Goal: Entertainment & Leisure: Consume media (video, audio)

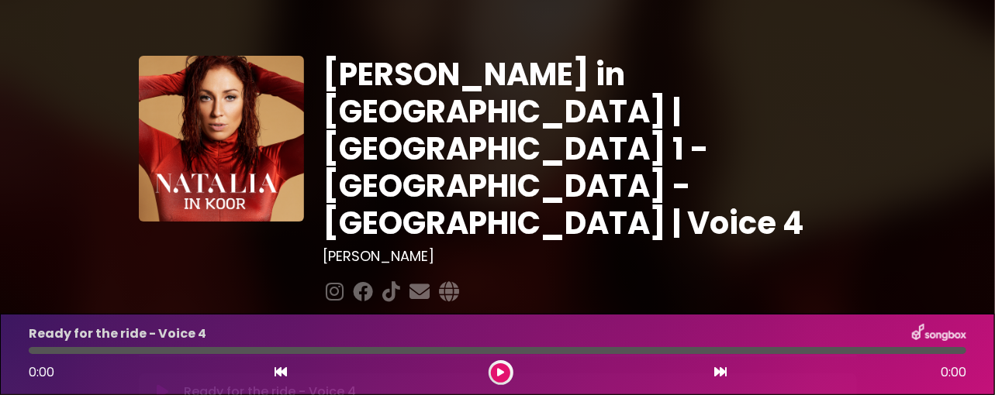
click at [501, 368] on button at bounding box center [500, 373] width 19 height 19
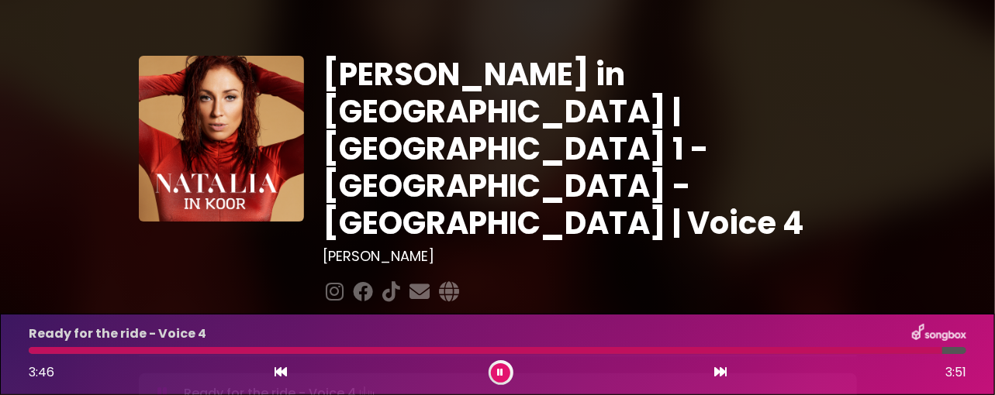
click at [68, 350] on div at bounding box center [485, 350] width 913 height 7
click at [30, 351] on div at bounding box center [491, 350] width 924 height 7
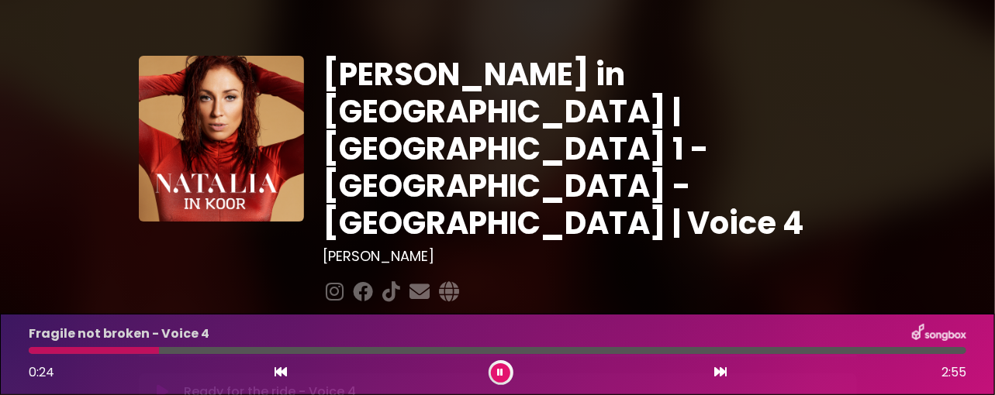
click at [499, 372] on icon at bounding box center [501, 372] width 6 height 9
click at [500, 367] on button at bounding box center [500, 373] width 19 height 19
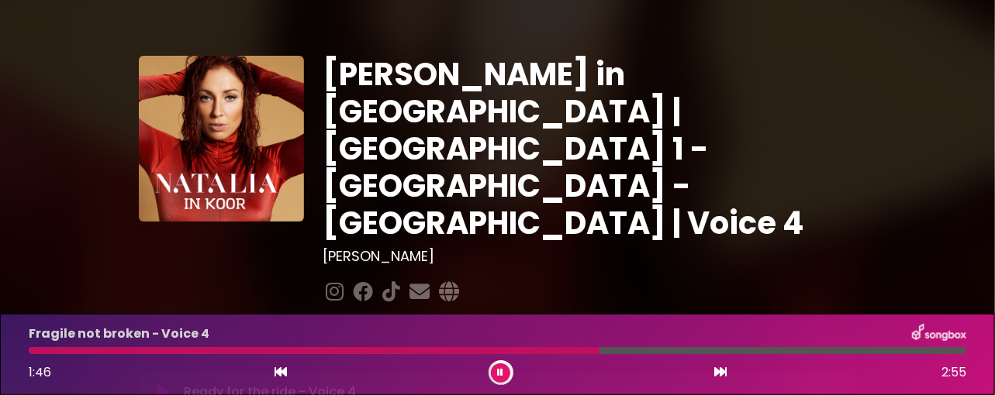
click at [500, 367] on button at bounding box center [500, 373] width 19 height 19
click at [562, 354] on div "Fragile not broken - Voice 4 1:46 2:55" at bounding box center [497, 354] width 956 height 61
click at [563, 350] on div at bounding box center [314, 350] width 571 height 7
click at [561, 350] on div at bounding box center [314, 350] width 571 height 7
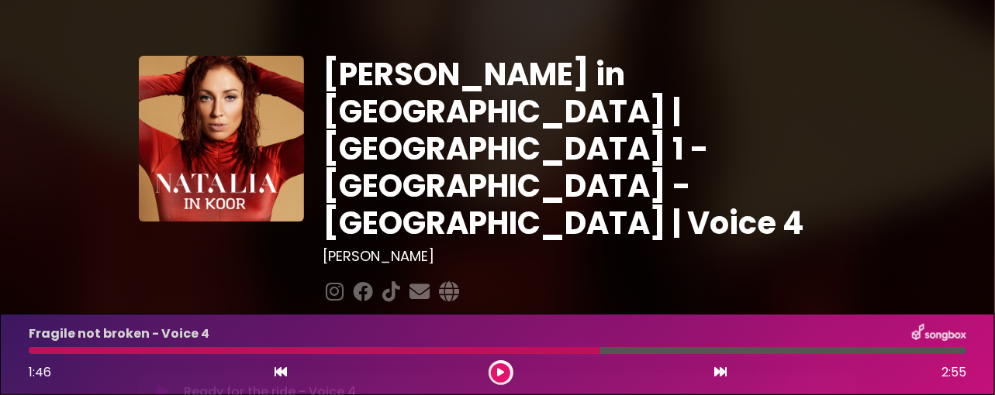
click at [278, 367] on icon at bounding box center [281, 372] width 12 height 12
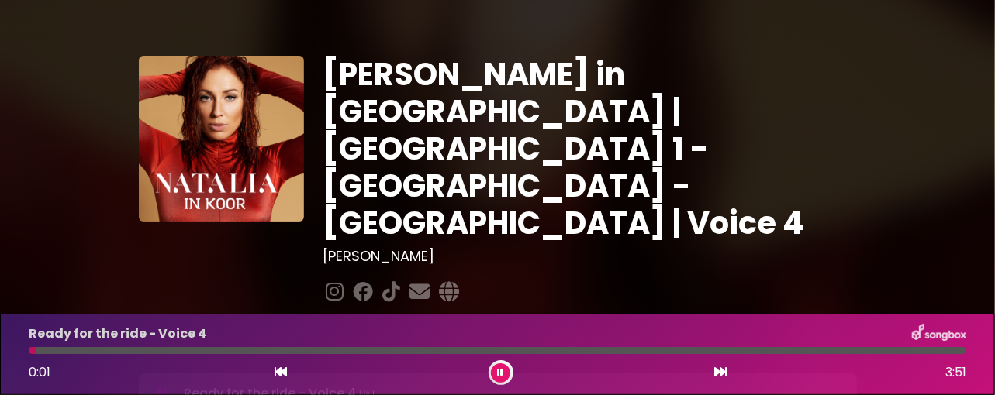
click at [520, 344] on div "Ready for the ride - Voice 4 0:01 3:51" at bounding box center [497, 354] width 956 height 61
click at [558, 353] on div at bounding box center [497, 350] width 937 height 7
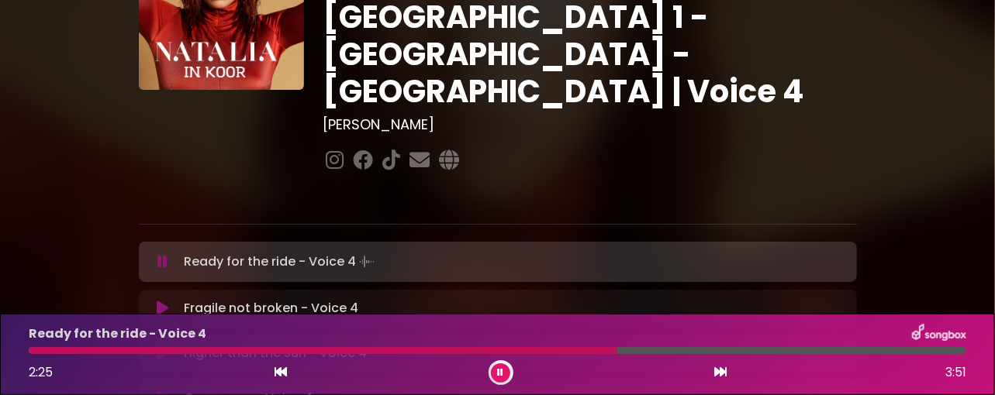
scroll to position [214, 0]
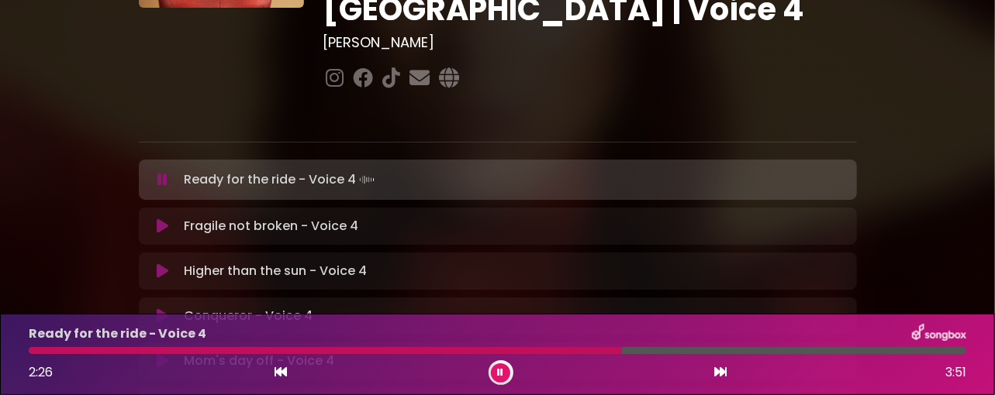
click at [262, 217] on p "Fragile not broken - Voice 4 Loading Track..." at bounding box center [271, 226] width 174 height 19
click at [495, 368] on button at bounding box center [500, 373] width 19 height 19
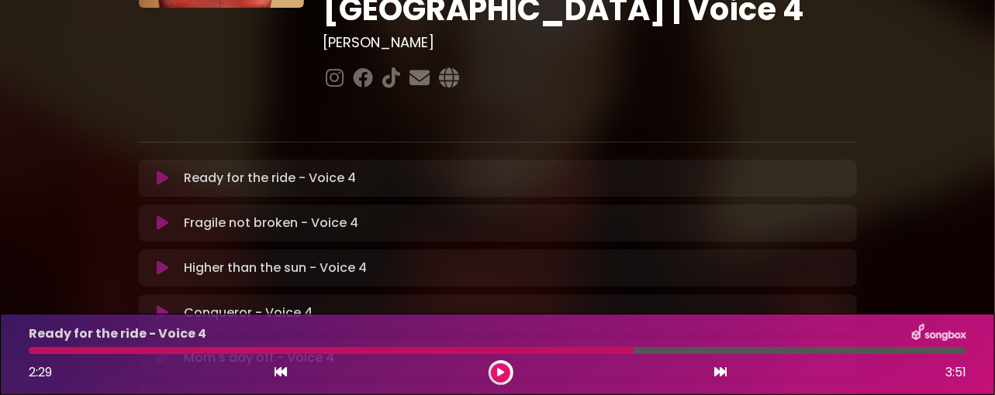
click at [162, 216] on icon at bounding box center [163, 224] width 12 height 16
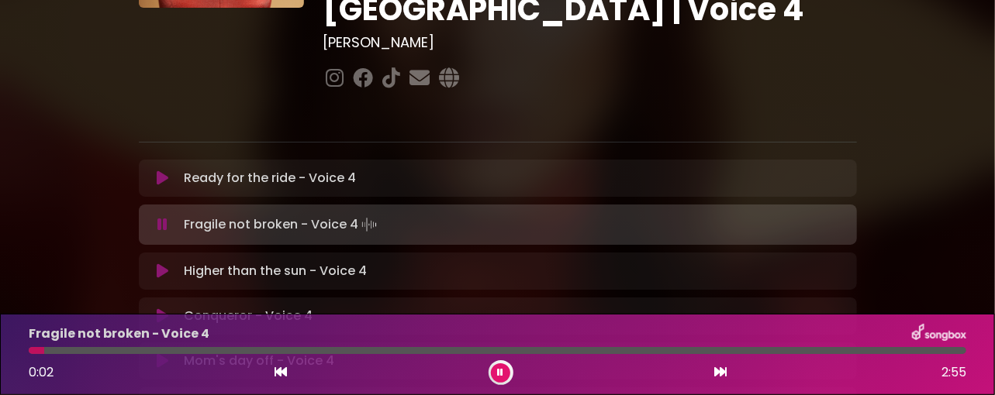
click at [523, 350] on div at bounding box center [497, 350] width 937 height 7
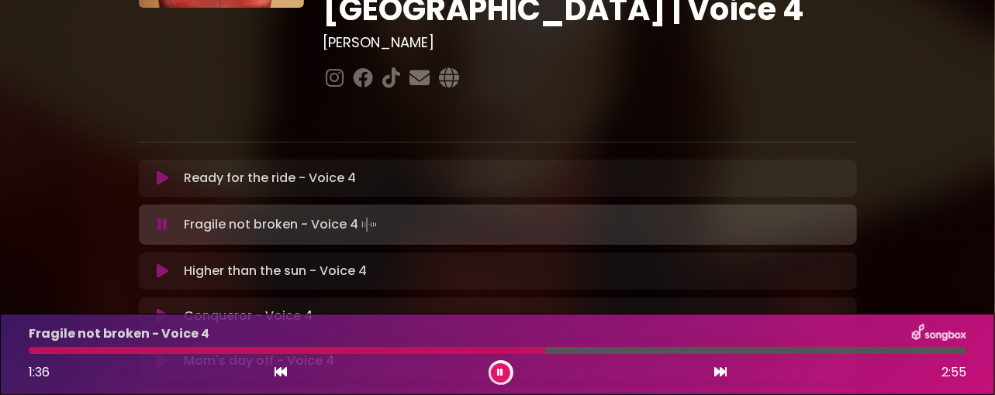
click at [507, 349] on div at bounding box center [287, 350] width 516 height 7
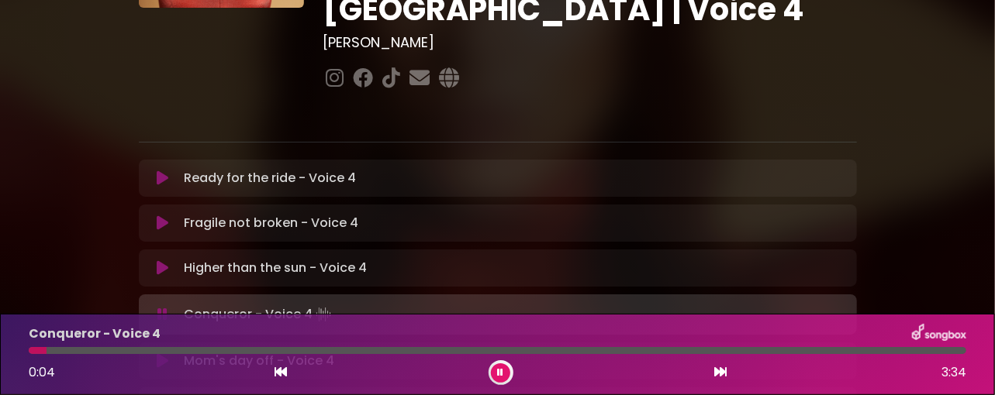
click at [166, 307] on icon at bounding box center [162, 315] width 10 height 16
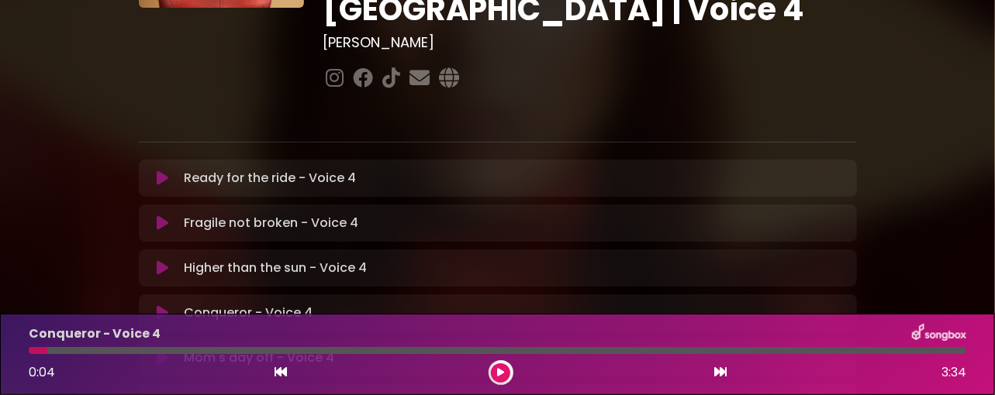
click at [161, 261] on icon at bounding box center [163, 269] width 12 height 16
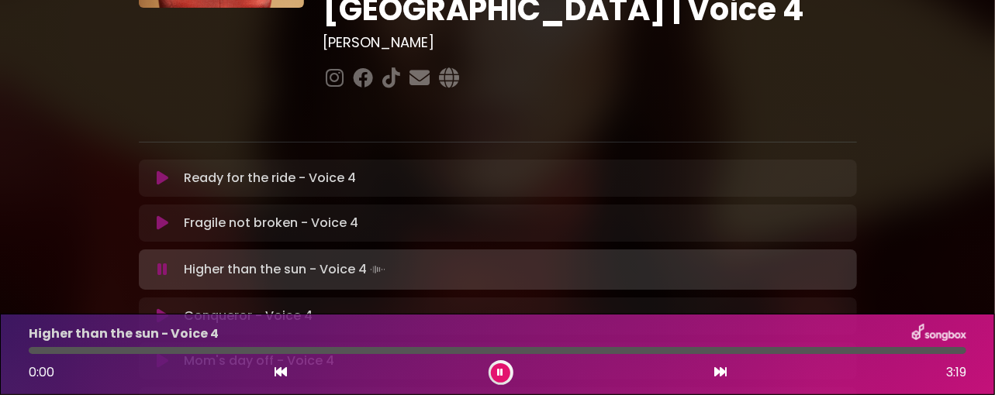
click at [71, 354] on div at bounding box center [497, 350] width 937 height 7
click at [112, 348] on div at bounding box center [497, 350] width 937 height 7
click at [139, 348] on div at bounding box center [497, 350] width 937 height 7
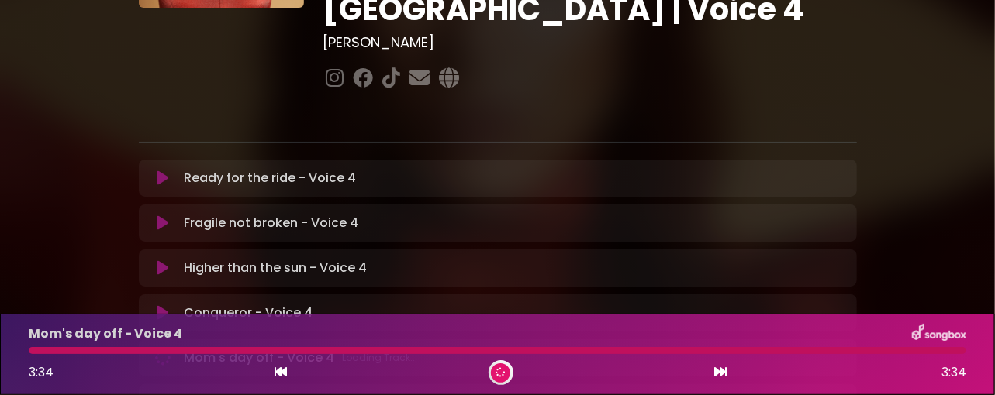
click at [98, 348] on div at bounding box center [497, 350] width 937 height 7
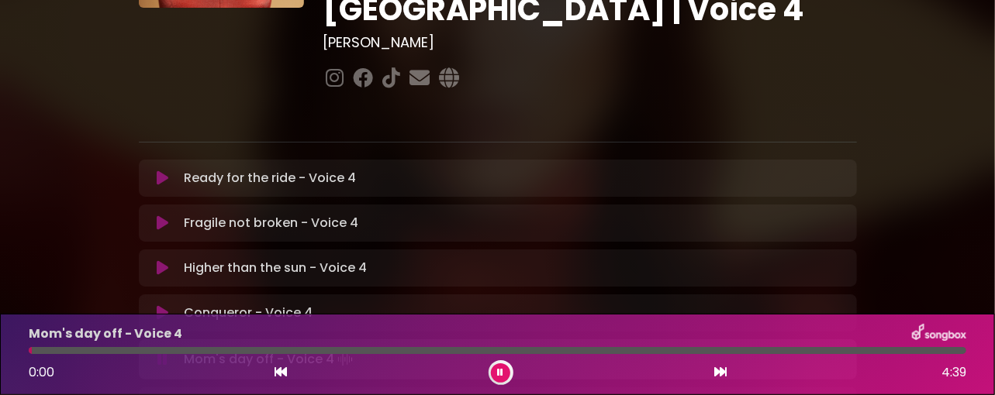
click at [273, 304] on p "Conqueror - Voice 4 Loading Track..." at bounding box center [248, 313] width 129 height 19
click at [499, 376] on icon at bounding box center [501, 373] width 11 height 11
click at [167, 306] on icon at bounding box center [163, 314] width 12 height 16
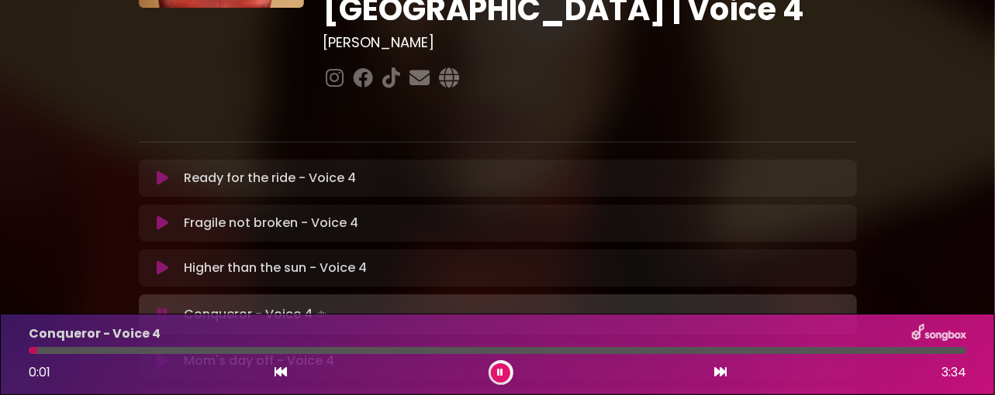
click at [91, 349] on div at bounding box center [497, 350] width 937 height 7
click at [112, 350] on div at bounding box center [497, 350] width 937 height 7
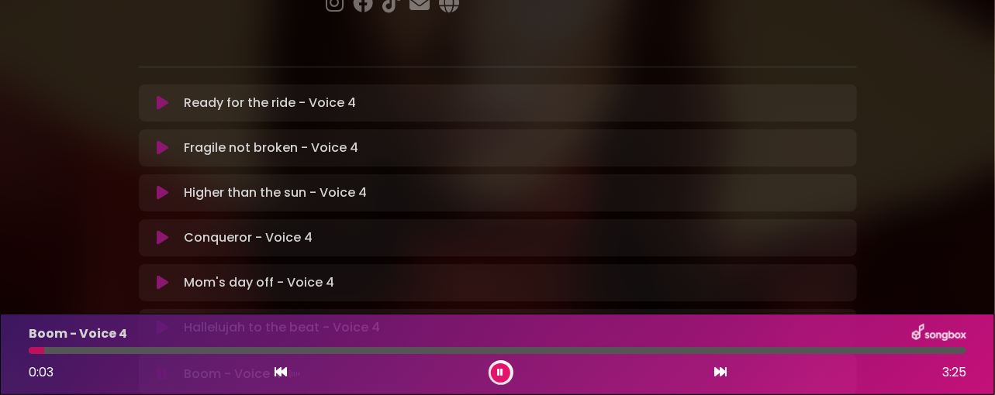
scroll to position [294, 0]
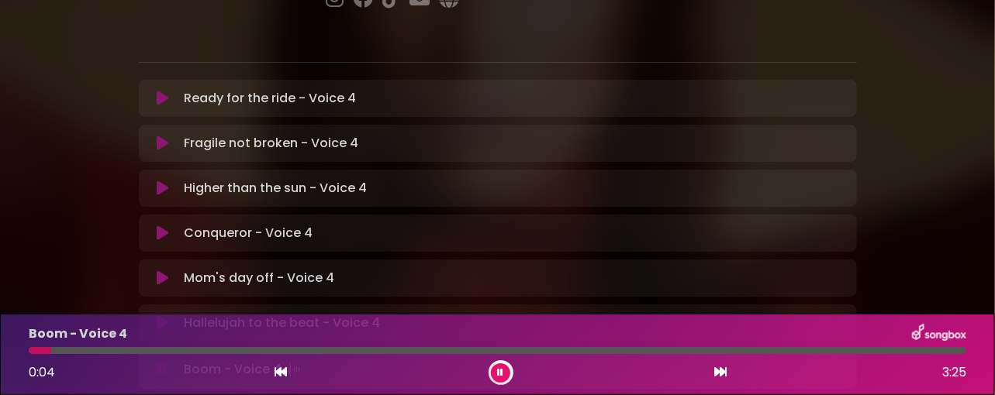
click at [171, 316] on button at bounding box center [162, 324] width 29 height 16
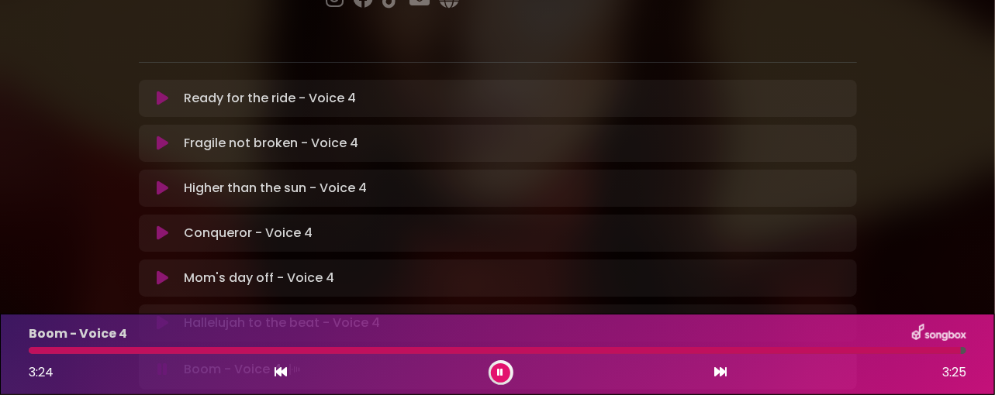
click at [62, 351] on div at bounding box center [495, 350] width 932 height 7
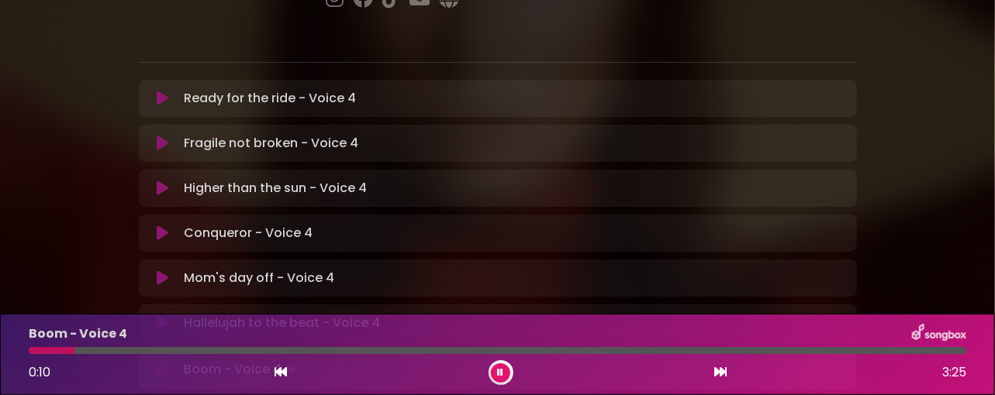
click at [76, 352] on div at bounding box center [497, 350] width 937 height 7
click at [95, 351] on div at bounding box center [497, 350] width 937 height 7
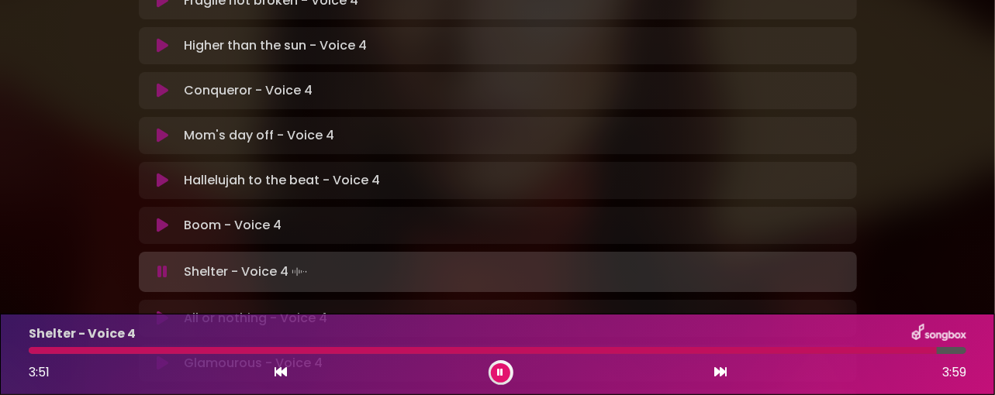
scroll to position [533, 0]
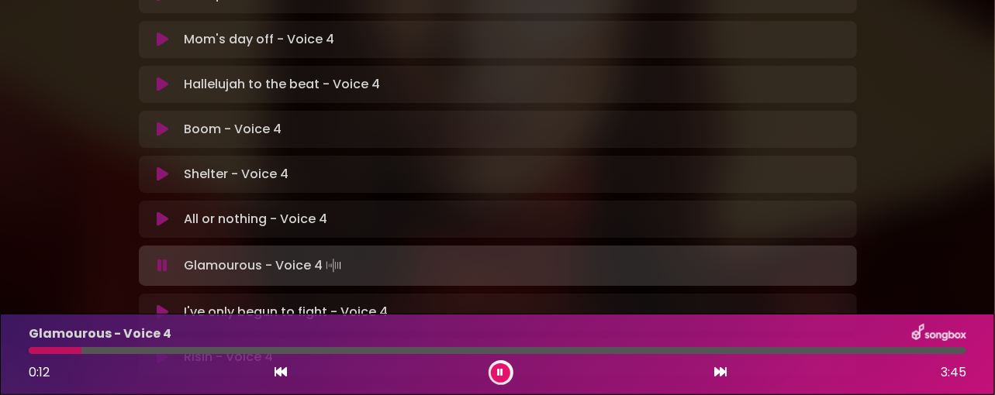
click at [181, 354] on div "Glamourous - Voice 4 0:12 3:45" at bounding box center [497, 354] width 956 height 61
click at [202, 347] on div at bounding box center [497, 350] width 937 height 7
click at [163, 345] on div "Glamourous - Voice 4 0:43 3:45" at bounding box center [497, 354] width 956 height 61
click at [150, 350] on div at bounding box center [120, 350] width 183 height 7
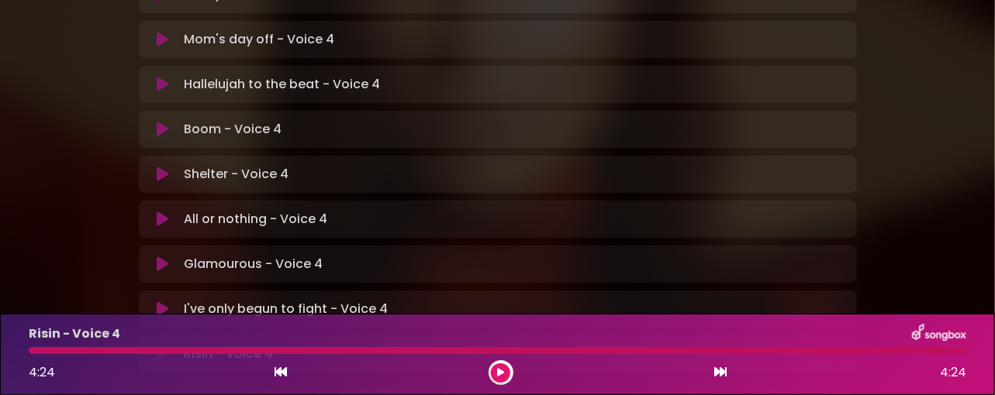
click at [150, 350] on div at bounding box center [497, 350] width 937 height 7
